Goal: Task Accomplishment & Management: Manage account settings

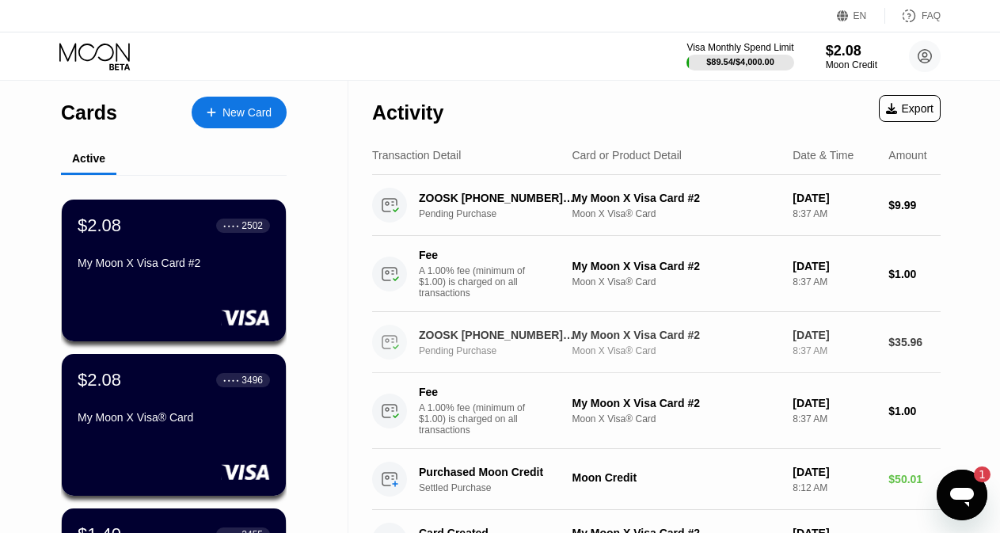
click at [882, 355] on div "ZOOSK [PHONE_NUMBER] [PHONE_NUMBER] [GEOGRAPHIC_DATA] Pending Purchase My Moon …" at bounding box center [656, 342] width 569 height 61
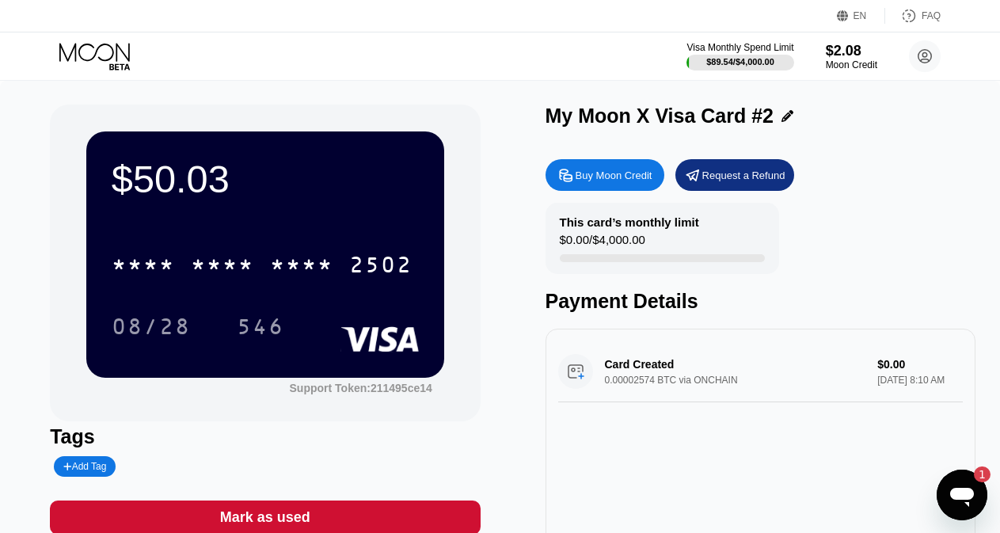
click at [273, 222] on div "$50.03 * * * * * * * * * * * * 2502 08/28 546" at bounding box center [265, 253] width 358 height 245
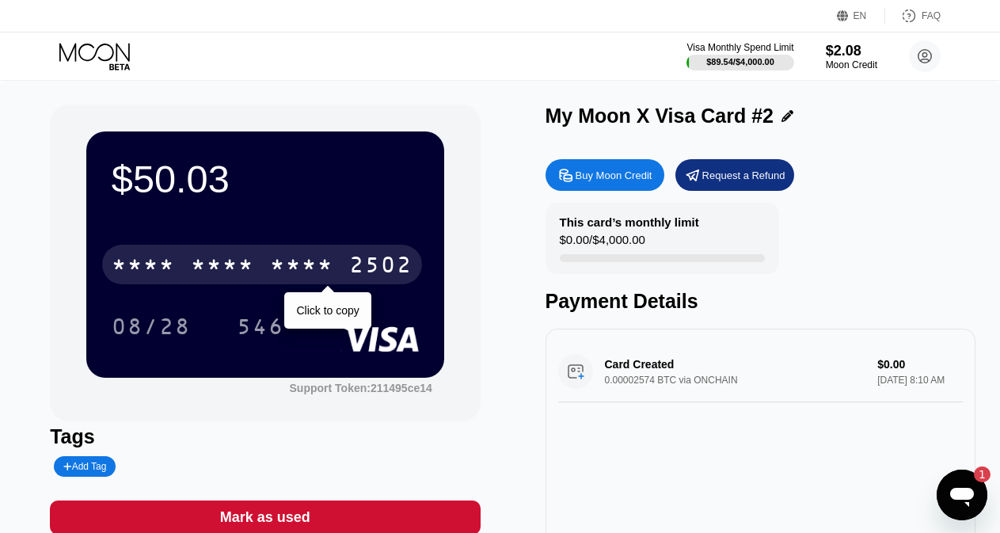
click at [268, 258] on div "* * * * * * * * * * * * 2502" at bounding box center [262, 265] width 320 height 40
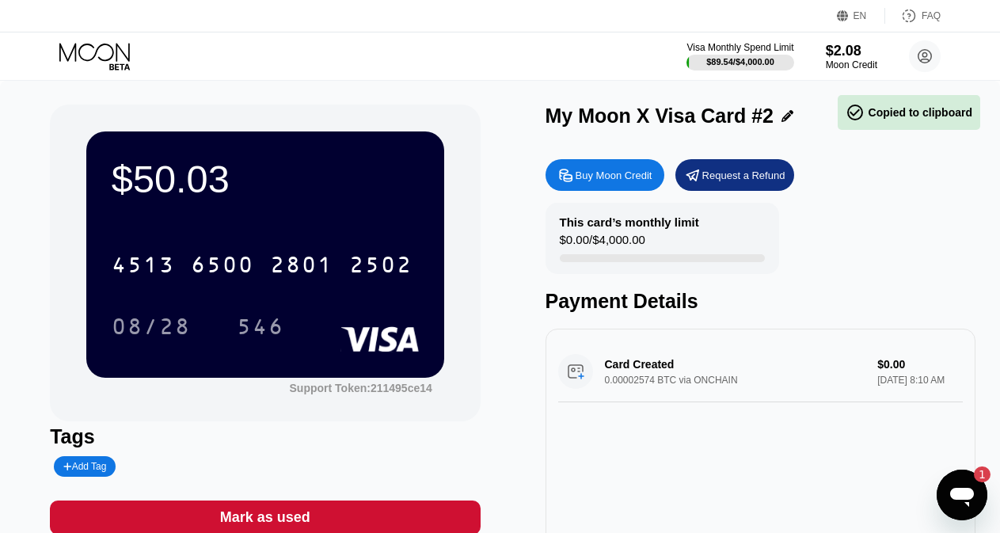
click at [263, 224] on div "$50.03 4513 6500 2801 2502 08/28 546" at bounding box center [265, 253] width 358 height 245
click at [270, 232] on div "$50.03 4513 6500 2801 2502 08/28 546" at bounding box center [265, 253] width 358 height 245
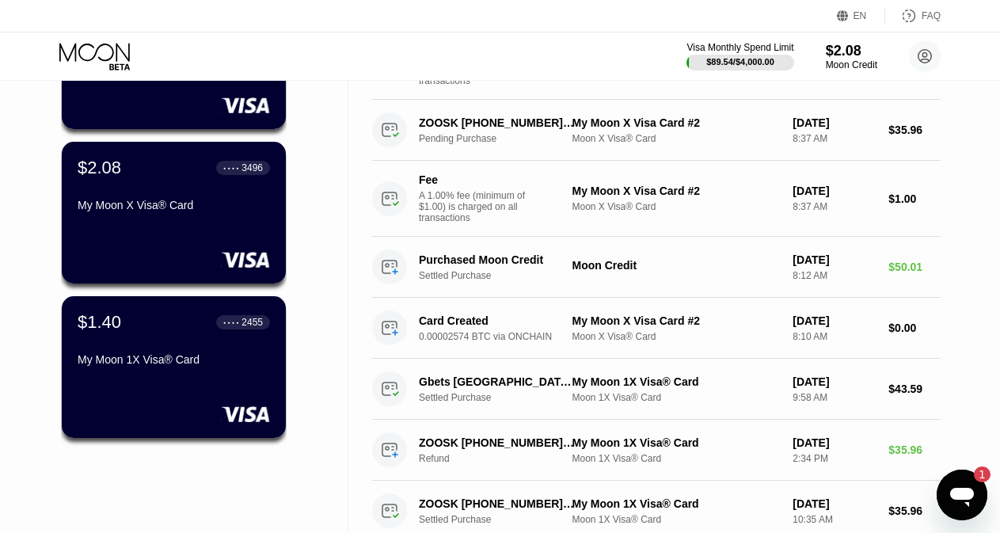
scroll to position [539, 0]
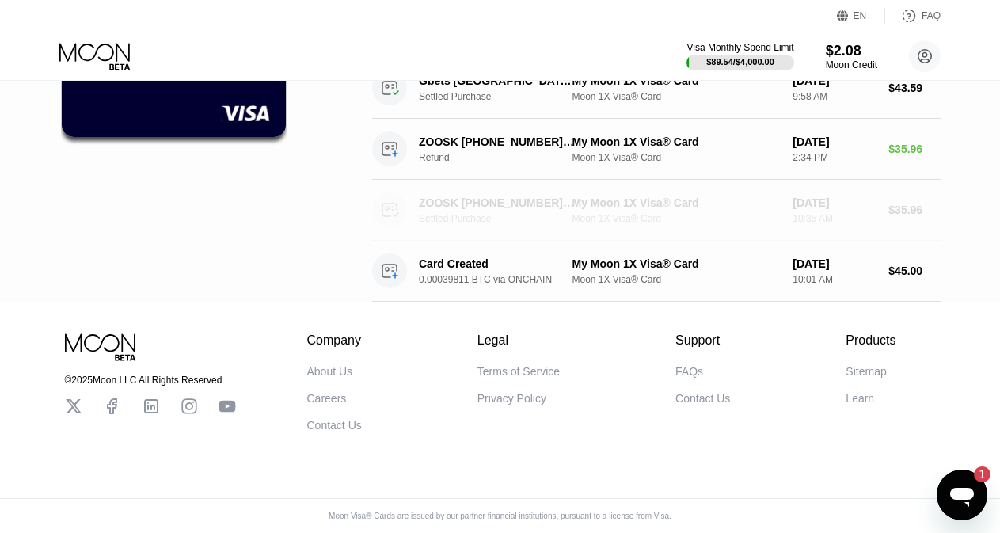
click at [601, 213] on div "Moon 1X Visa® Card" at bounding box center [676, 218] width 208 height 11
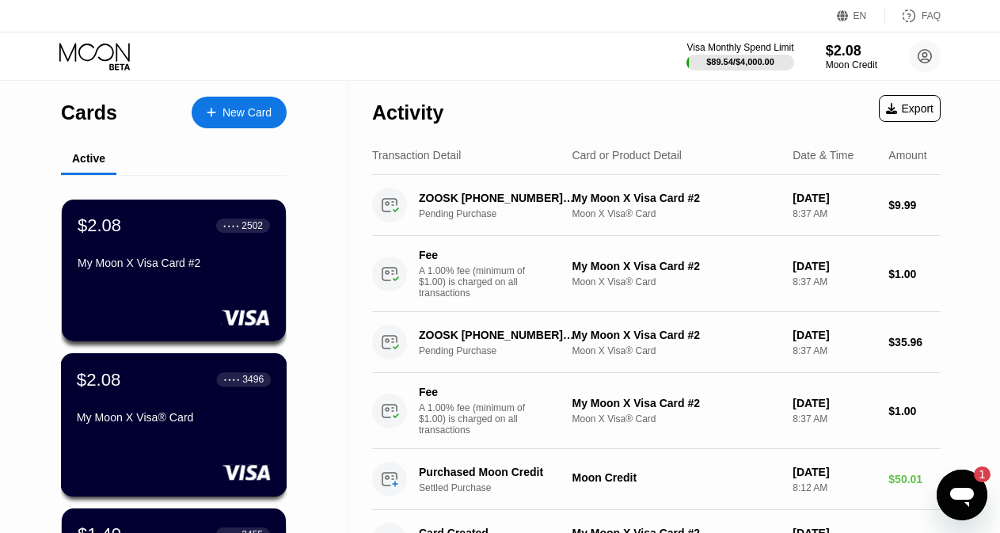
click at [179, 424] on div "My Moon X Visa® Card" at bounding box center [174, 417] width 194 height 13
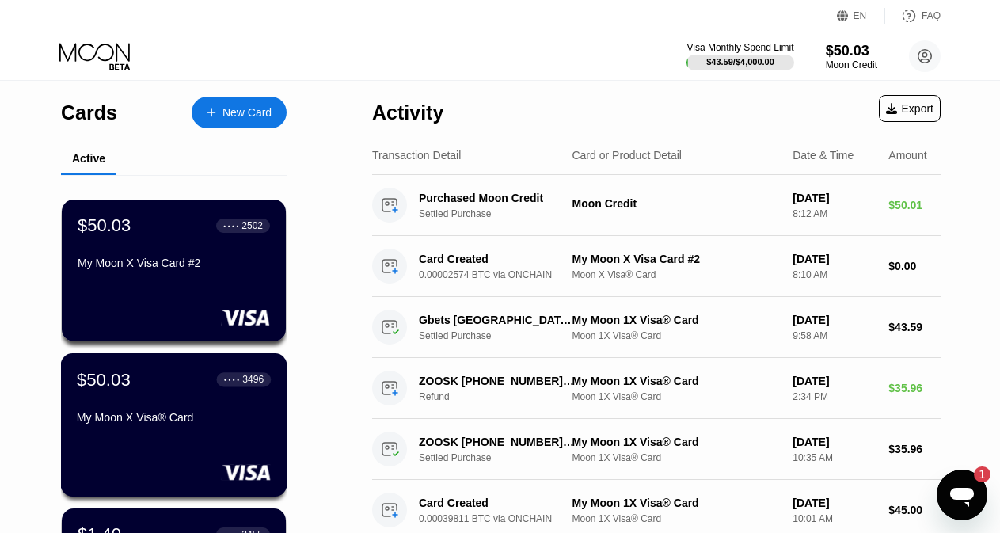
click at [151, 400] on div "$50.03 ● ● ● ● 3496 My Moon X Visa® Card" at bounding box center [174, 399] width 194 height 61
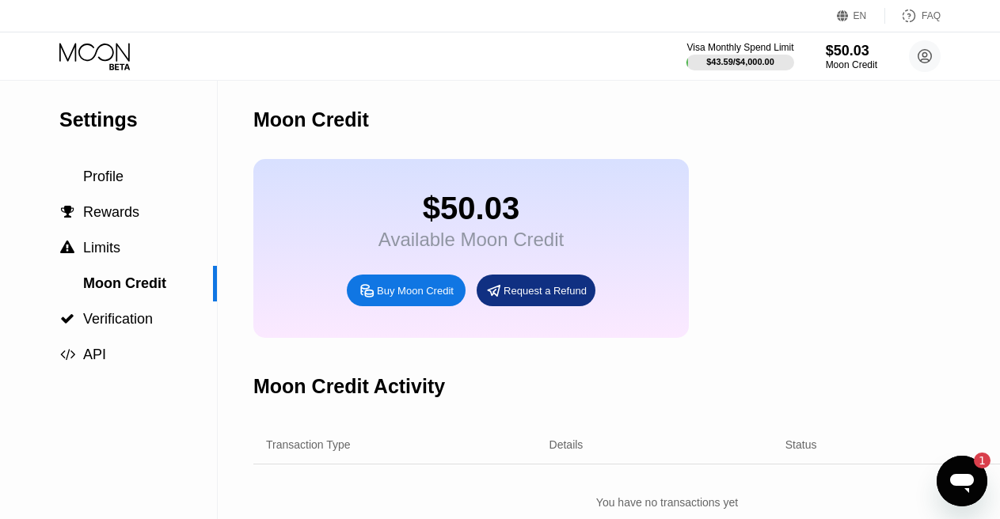
click at [89, 59] on icon at bounding box center [96, 57] width 74 height 28
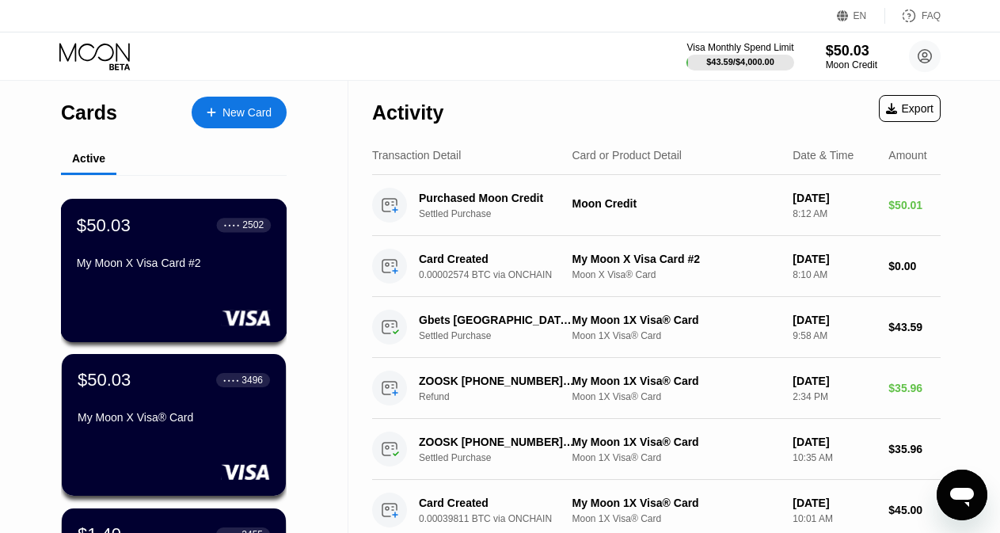
click at [211, 269] on div "My Moon X Visa Card #2" at bounding box center [174, 263] width 194 height 13
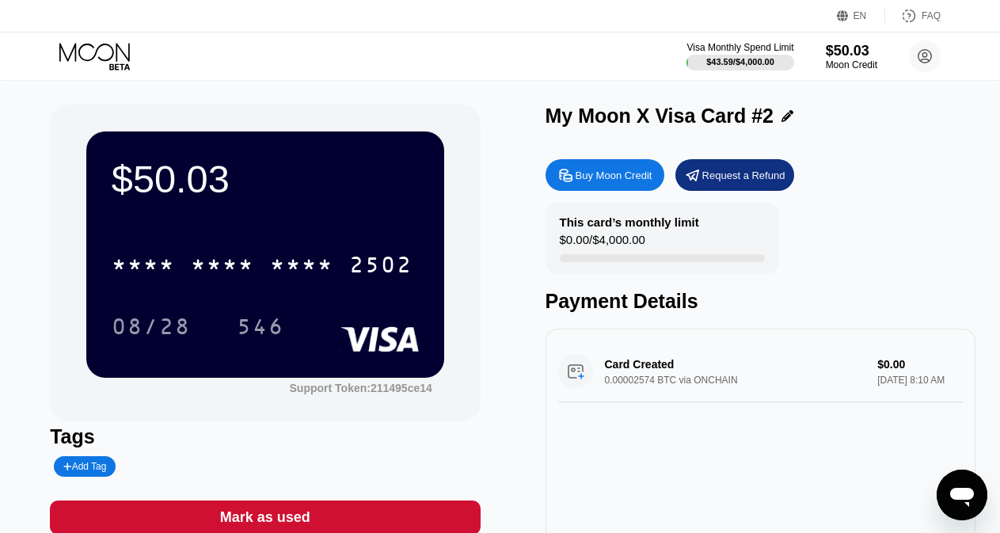
click at [284, 201] on div "$50.03" at bounding box center [265, 179] width 307 height 44
click at [270, 245] on div "* * * * * * * * * * * * 2502" at bounding box center [265, 260] width 307 height 54
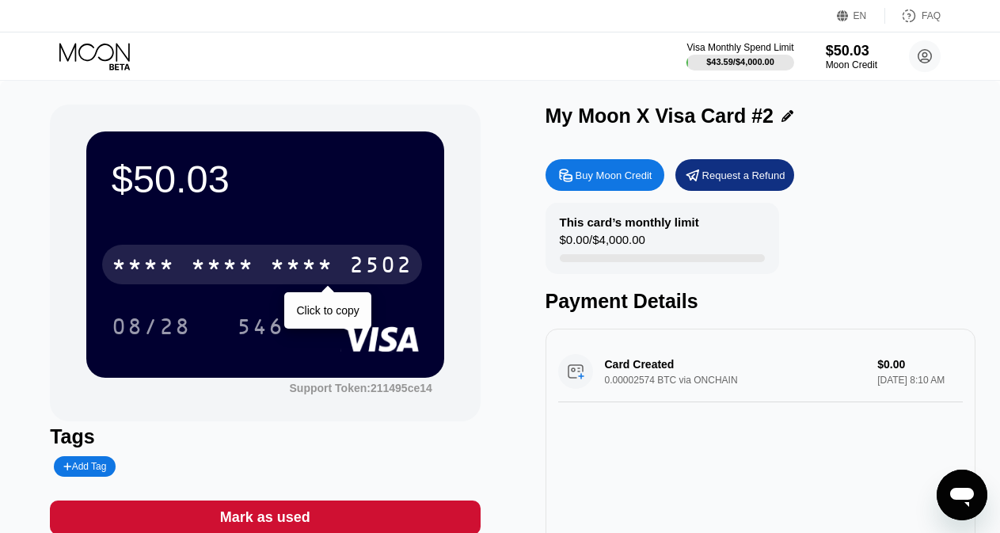
click at [287, 274] on div "* * * *" at bounding box center [301, 266] width 63 height 25
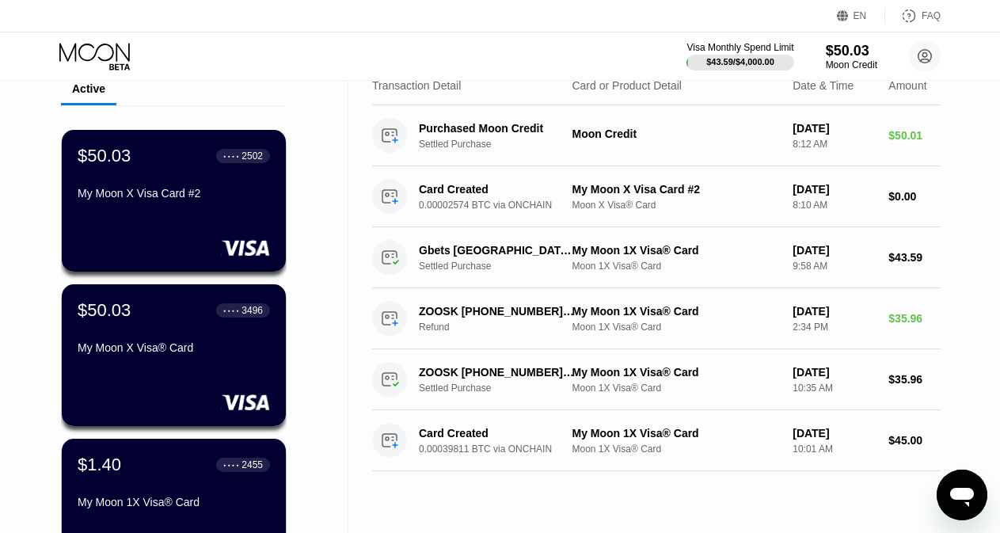
scroll to position [79, 0]
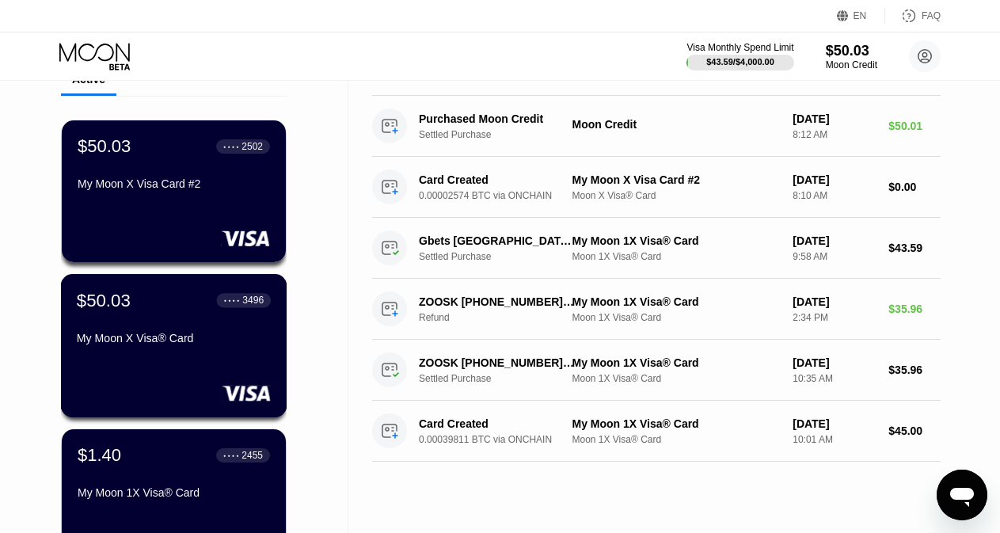
click at [155, 363] on div "$50.03 ● ● ● ● 3496 My Moon X Visa® Card" at bounding box center [174, 345] width 226 height 143
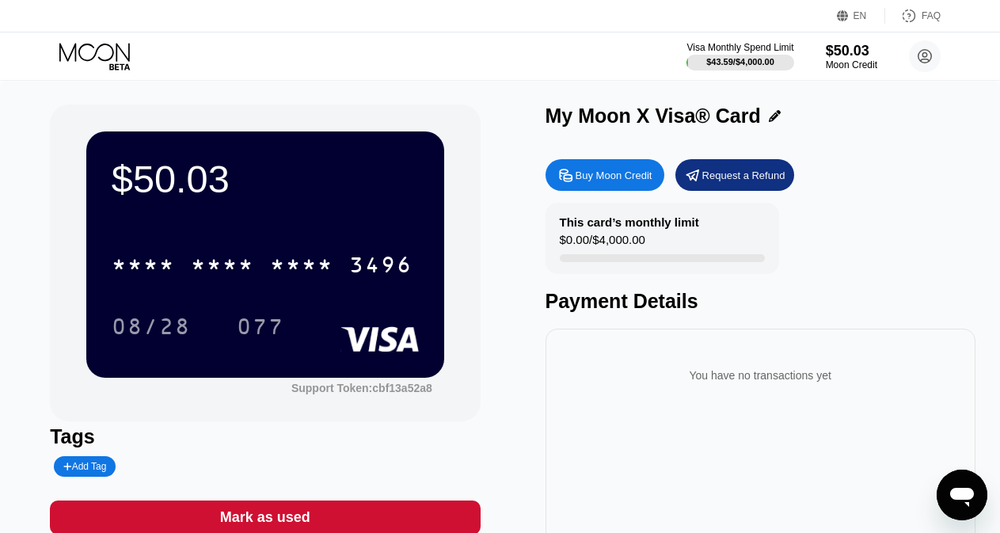
click at [281, 228] on div "$50.03 * * * * * * * * * * * * 3496 08/28 077" at bounding box center [265, 253] width 358 height 245
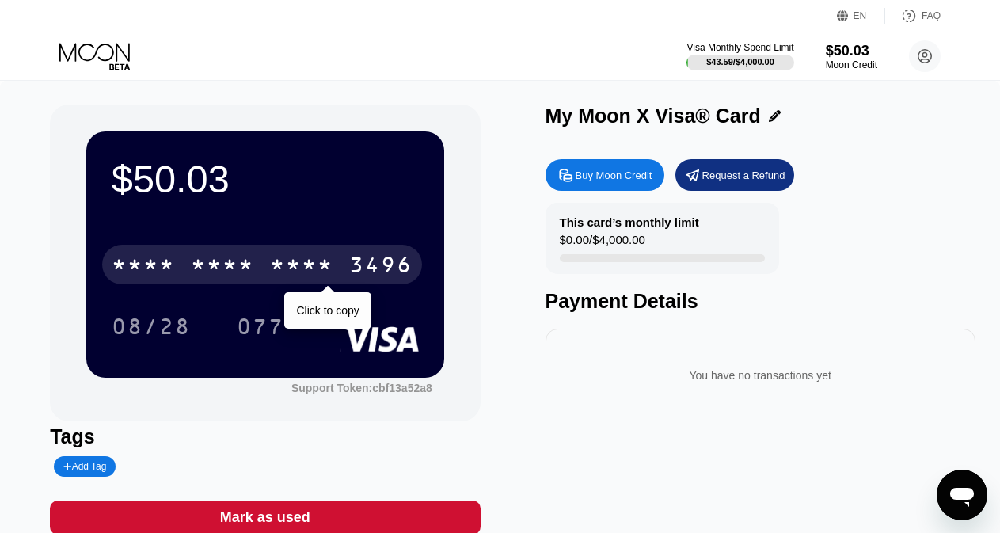
click at [272, 272] on div "* * * *" at bounding box center [301, 266] width 63 height 25
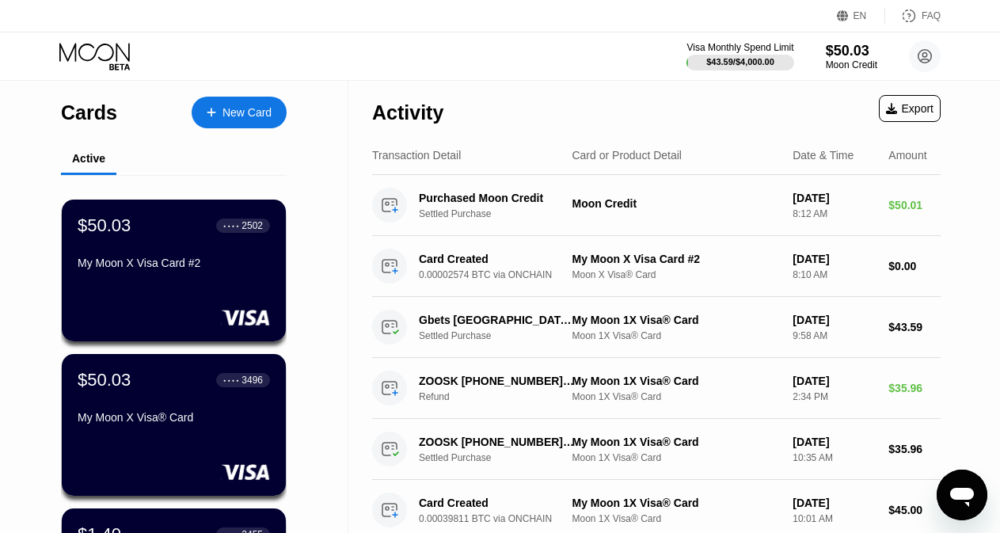
click at [237, 116] on div "New Card" at bounding box center [246, 112] width 49 height 13
